Goal: Transaction & Acquisition: Purchase product/service

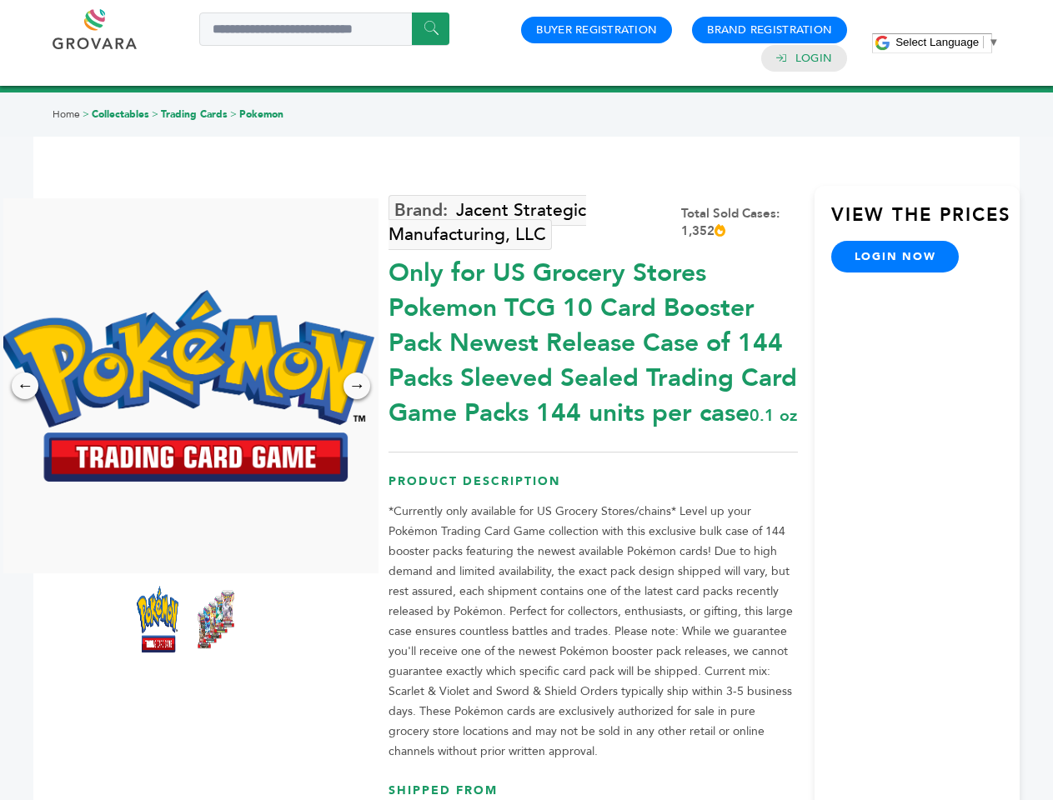
click at [947, 42] on span "Select Language" at bounding box center [936, 42] width 83 height 13
click at [187, 386] on img at bounding box center [186, 386] width 375 height 192
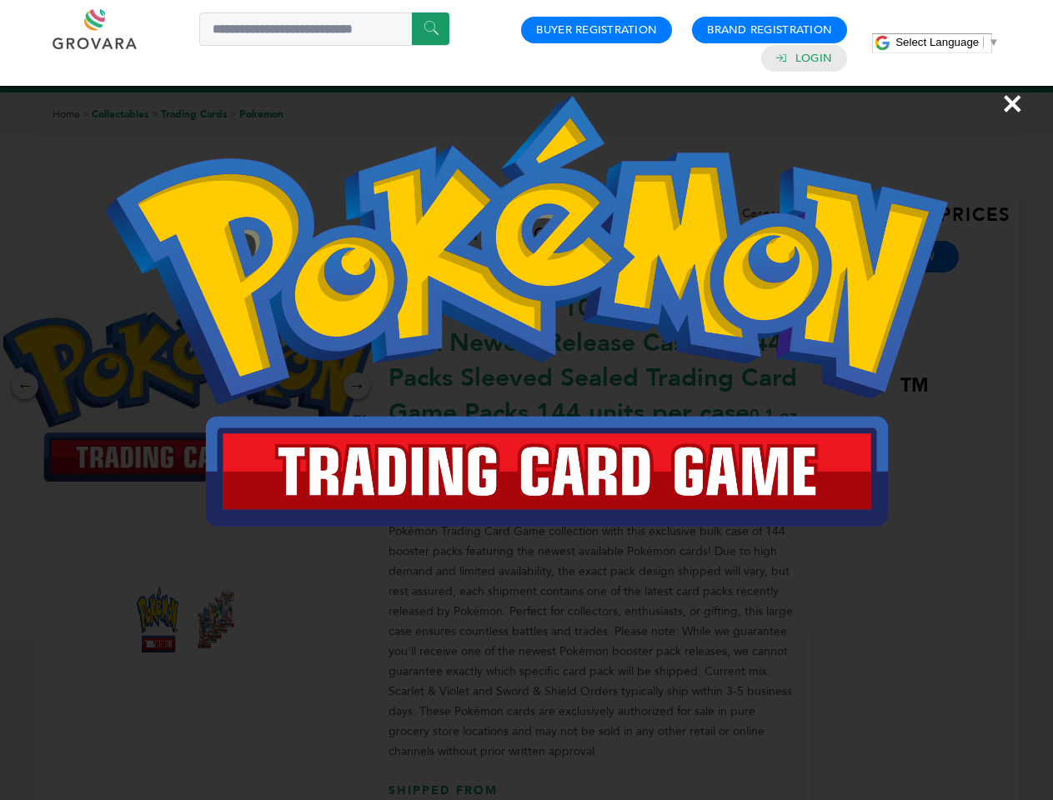
click at [25, 386] on div "×" at bounding box center [526, 400] width 1053 height 800
click at [357, 386] on div "→" at bounding box center [356, 386] width 27 height 27
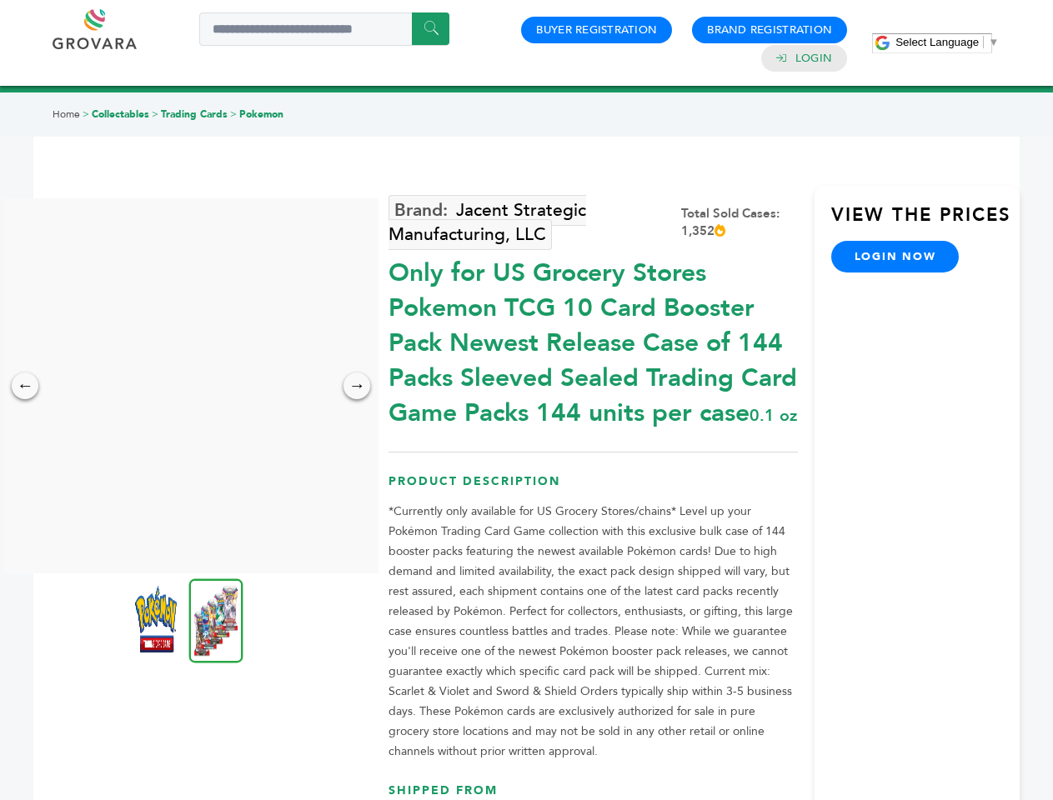
click at [158, 619] on img at bounding box center [156, 619] width 42 height 67
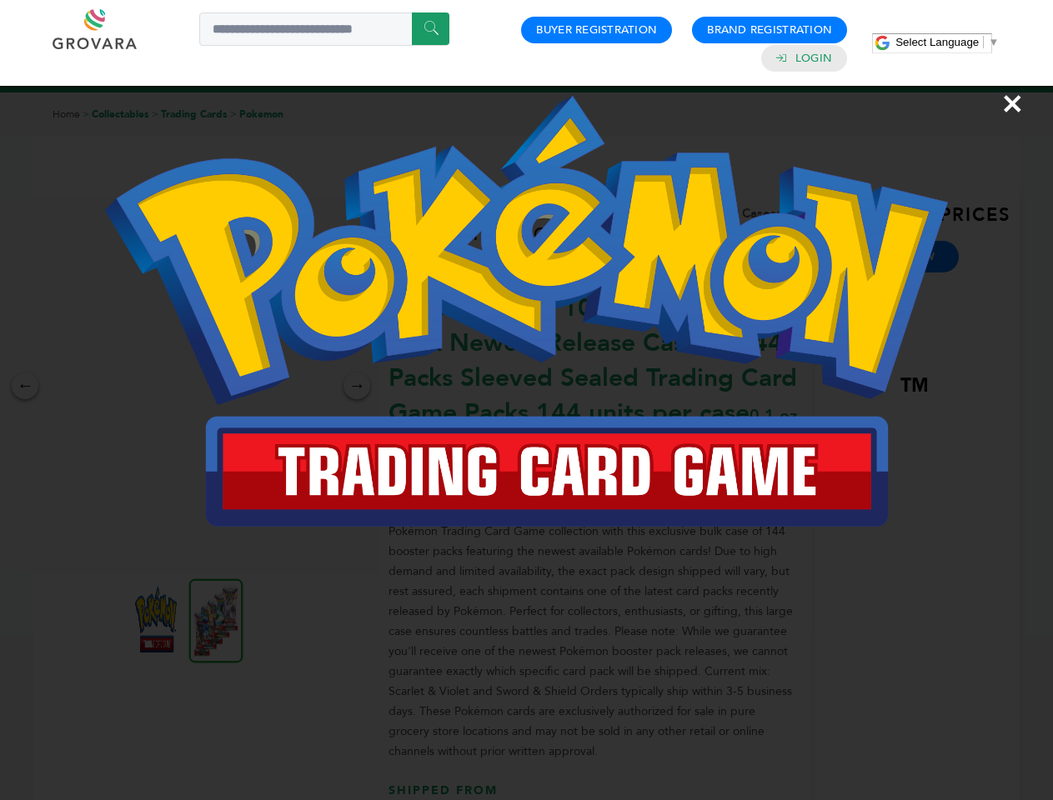
click at [216, 619] on div "×" at bounding box center [526, 400] width 1053 height 800
